Goal: Transaction & Acquisition: Purchase product/service

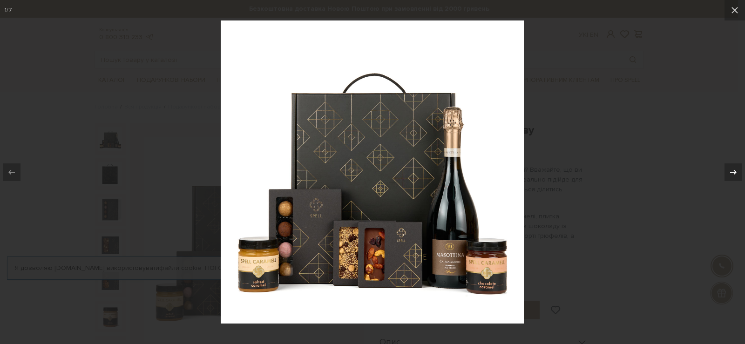
click at [735, 175] on icon at bounding box center [733, 172] width 11 height 11
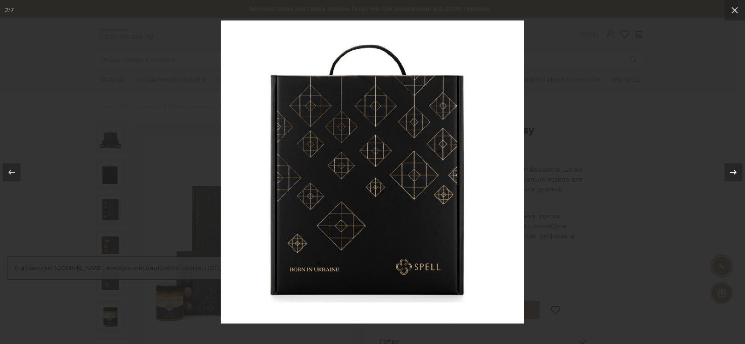
click at [735, 175] on icon at bounding box center [733, 172] width 11 height 11
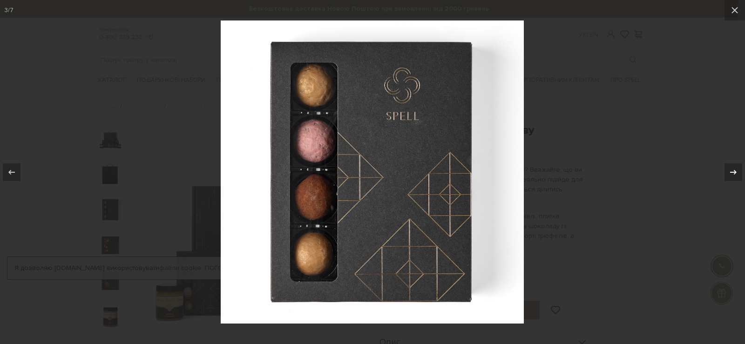
click at [735, 175] on icon at bounding box center [733, 172] width 11 height 11
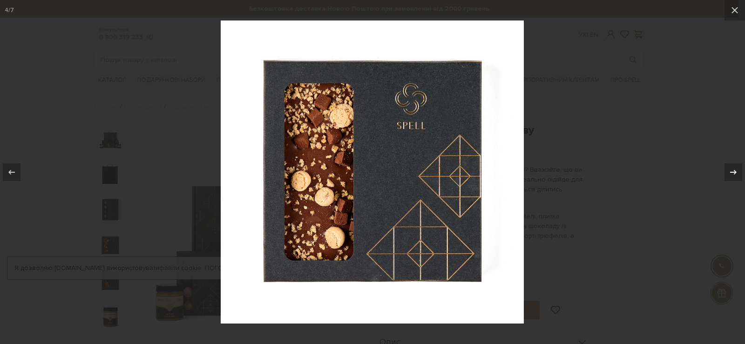
click at [735, 175] on icon at bounding box center [733, 172] width 11 height 11
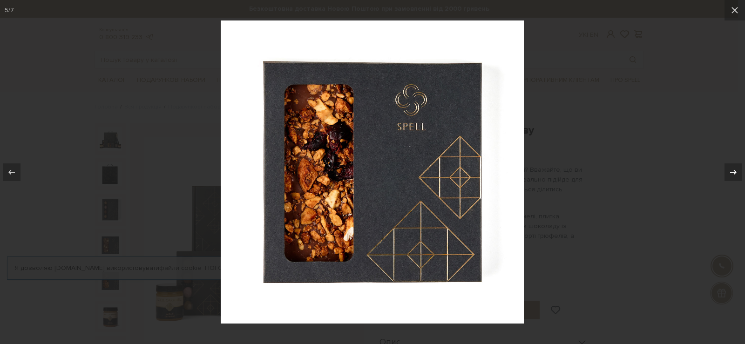
click at [735, 175] on icon at bounding box center [733, 172] width 11 height 11
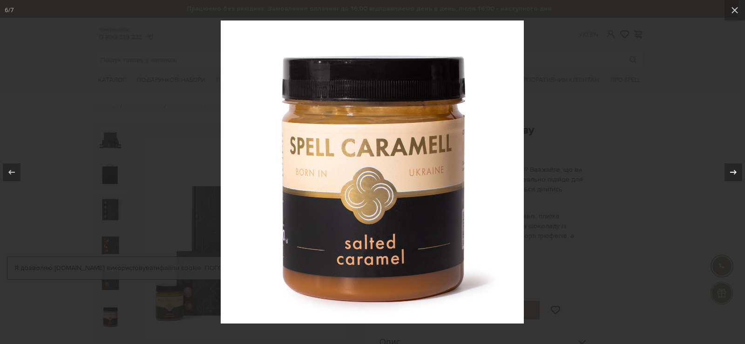
click at [735, 175] on icon at bounding box center [733, 172] width 11 height 11
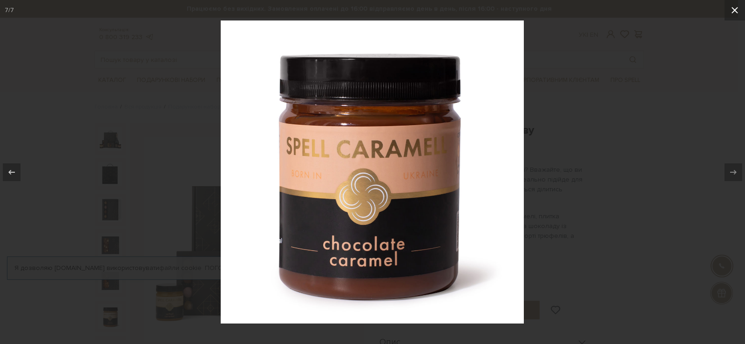
click at [738, 14] on icon at bounding box center [734, 10] width 11 height 11
